Goal: Register for event/course

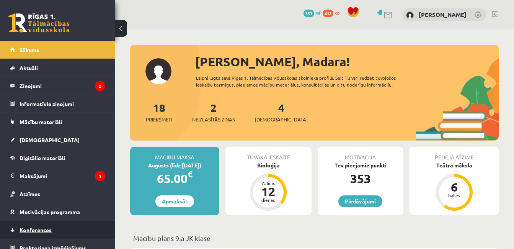
click at [54, 224] on link "Konferences" at bounding box center [57, 230] width 95 height 18
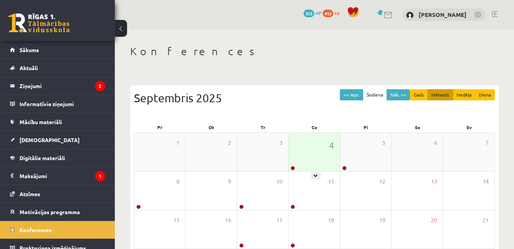
click at [321, 162] on div "4" at bounding box center [314, 152] width 51 height 38
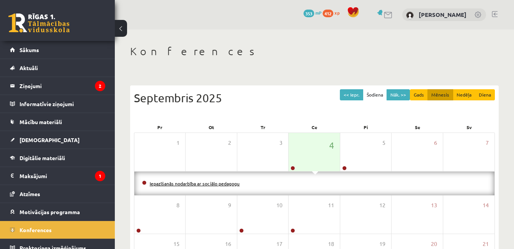
click at [207, 182] on link "Iepazīšanās nodarbība ar sociālo pedagogu" at bounding box center [195, 183] width 90 height 6
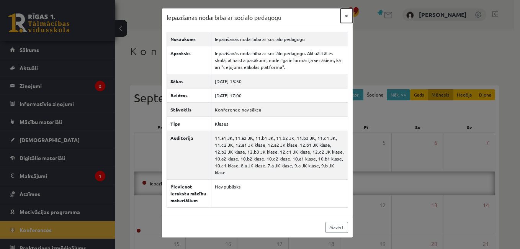
click at [349, 14] on button "×" at bounding box center [346, 15] width 12 height 15
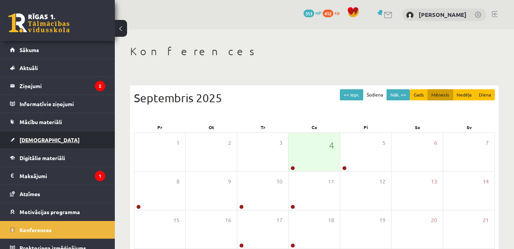
click at [43, 135] on link "[DEMOGRAPHIC_DATA]" at bounding box center [57, 140] width 95 height 18
